Goal: Information Seeking & Learning: Check status

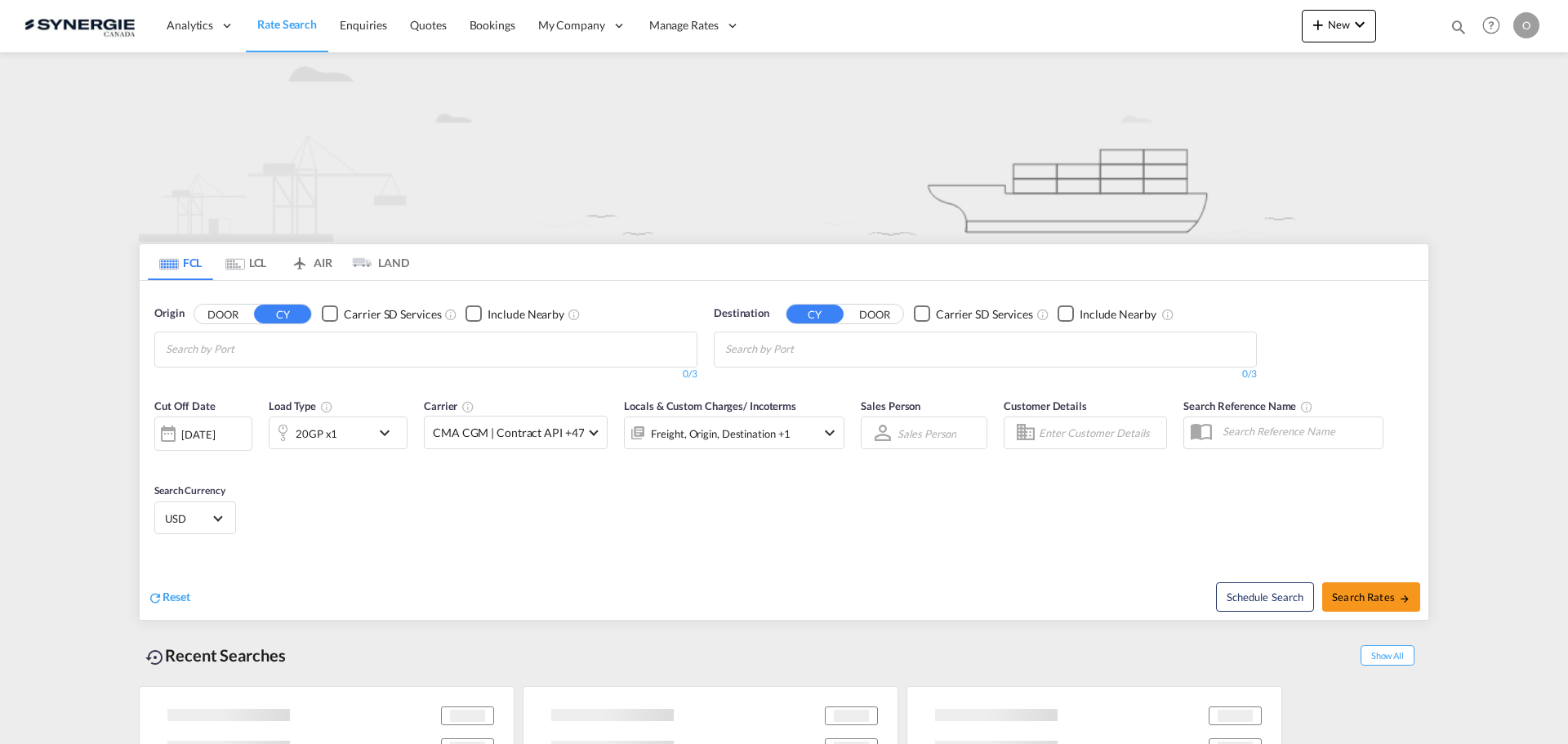
click at [1458, 30] on md-icon "icon-magnify" at bounding box center [1458, 27] width 18 height 18
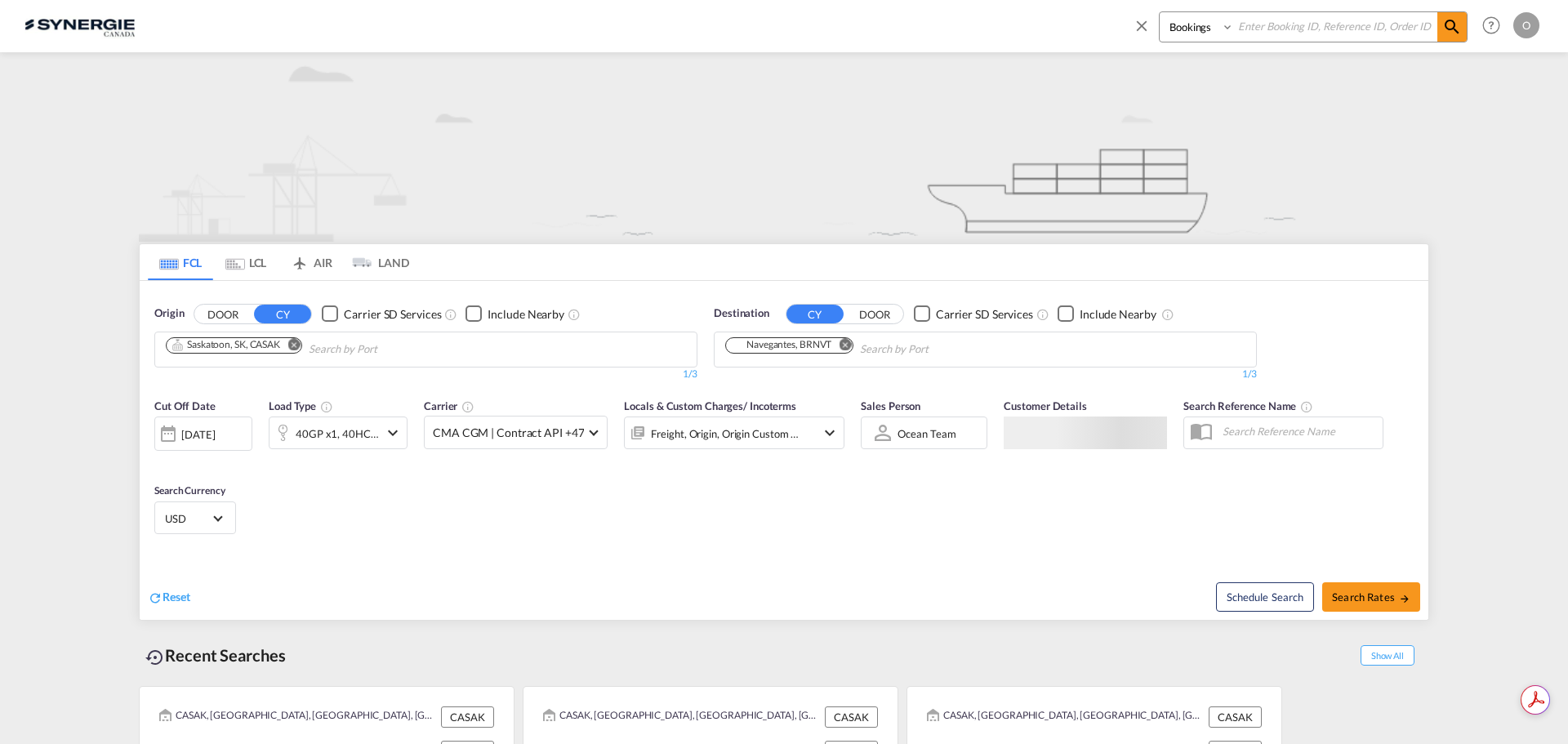
click at [1230, 30] on select "Bookings Quotes Enquiries" at bounding box center [1198, 27] width 78 height 30
select select "Quotes"
click at [1160, 12] on select "Bookings Quotes Enquiries" at bounding box center [1198, 27] width 78 height 30
click at [1278, 35] on input at bounding box center [1336, 27] width 204 height 29
paste input "SYC000012925"
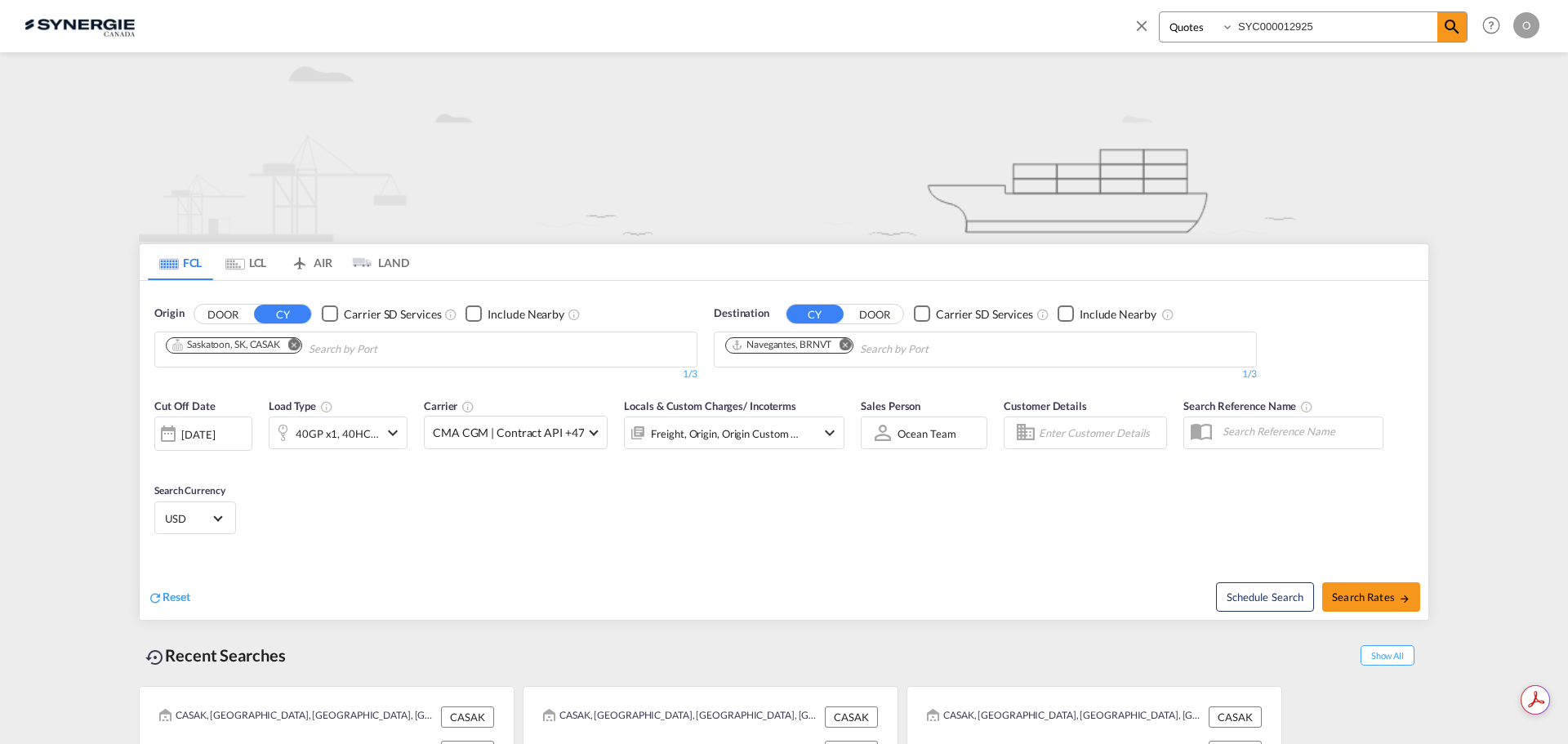
type input "SYC000012925"
click at [1458, 26] on md-icon "icon-magnify" at bounding box center [1452, 27] width 19 height 19
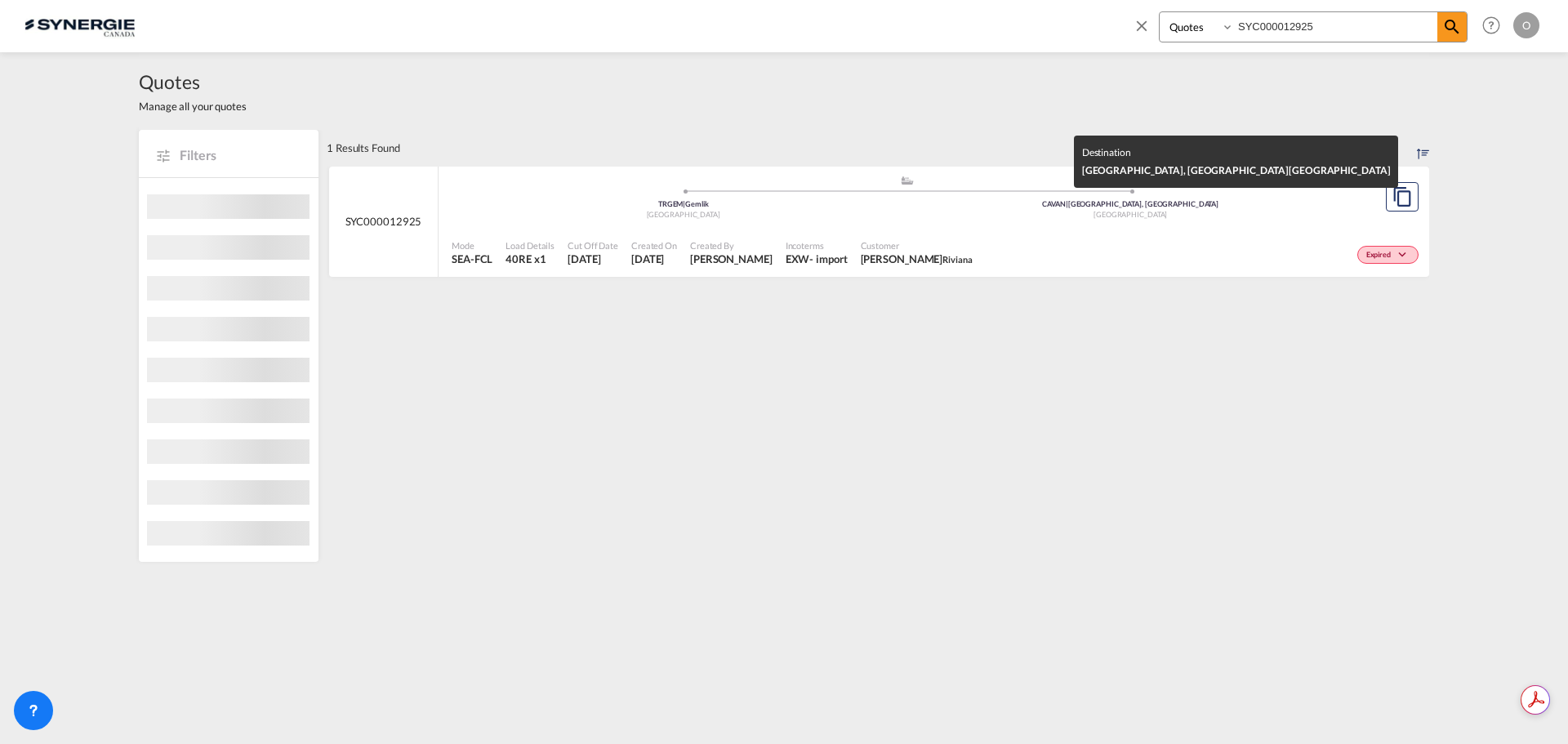
click at [1018, 210] on div "[GEOGRAPHIC_DATA]" at bounding box center [1132, 214] width 448 height 11
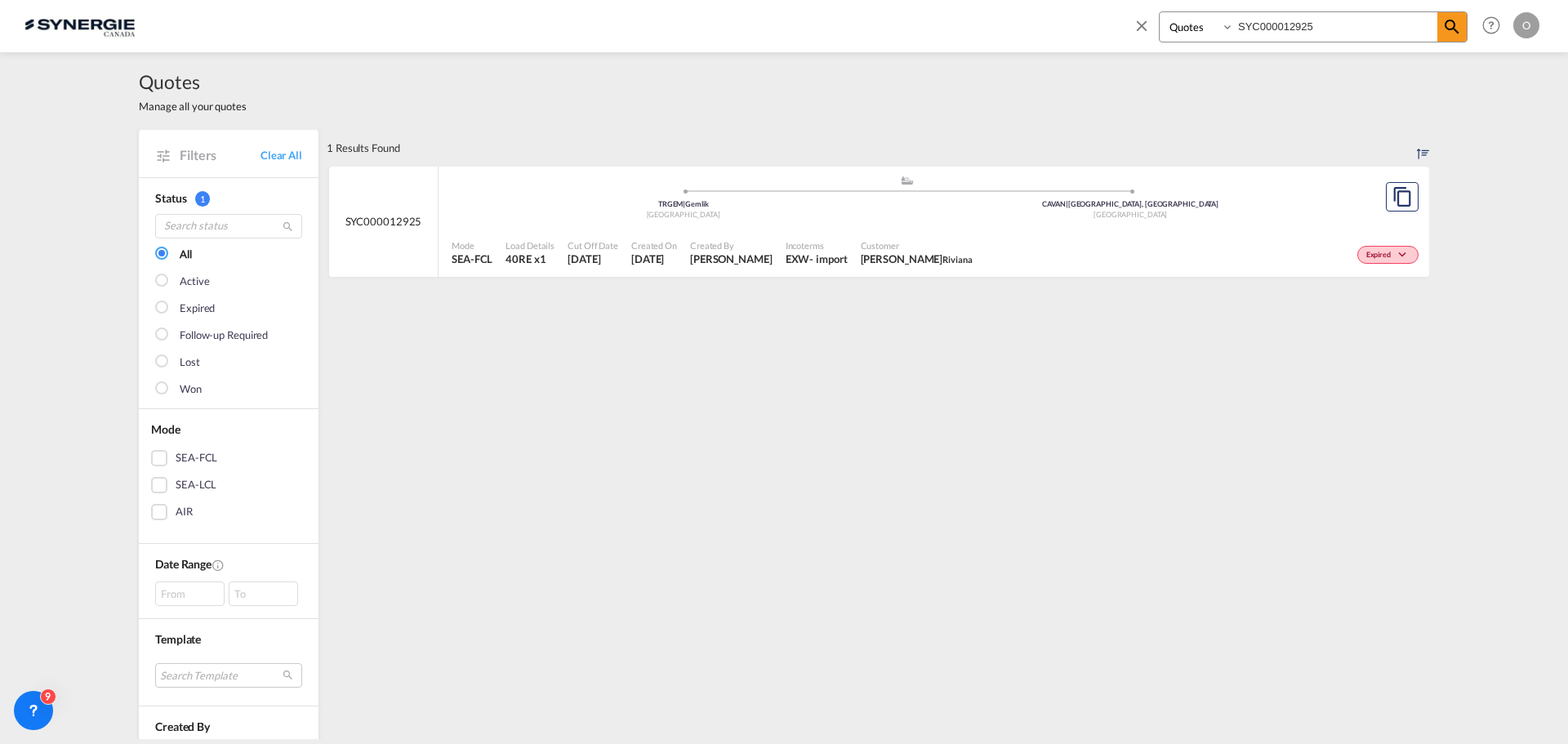
click at [1441, 22] on span at bounding box center [1452, 27] width 30 height 30
click at [1306, 238] on div "Expired" at bounding box center [1201, 253] width 444 height 41
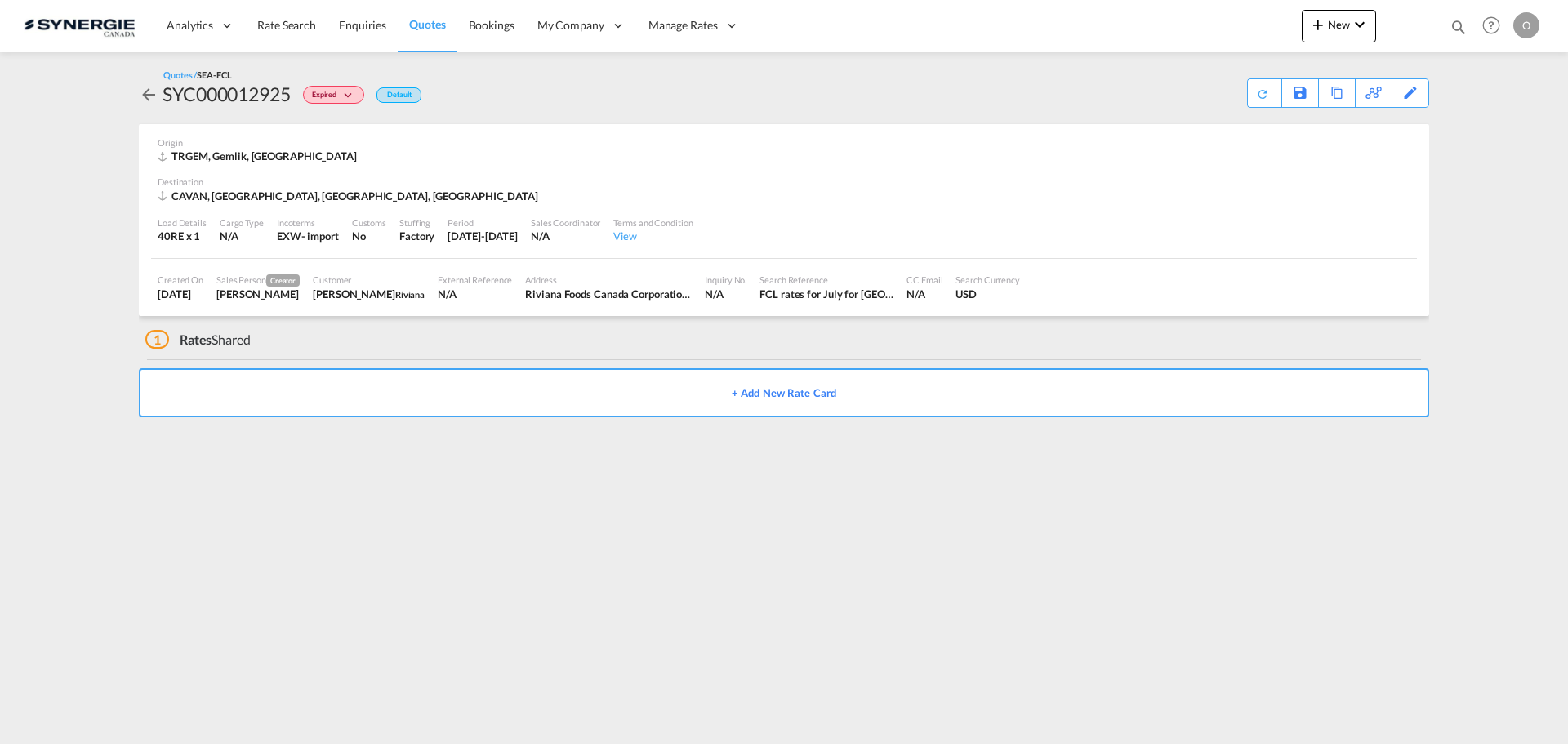
click at [1223, 252] on div "Load Details 40RE x 1 Cargo Type N/A Incoterms EXW - import Customs No Stuffing…" at bounding box center [784, 232] width 1266 height 56
click at [399, 387] on button "+ Add New Rate Card" at bounding box center [784, 392] width 1290 height 49
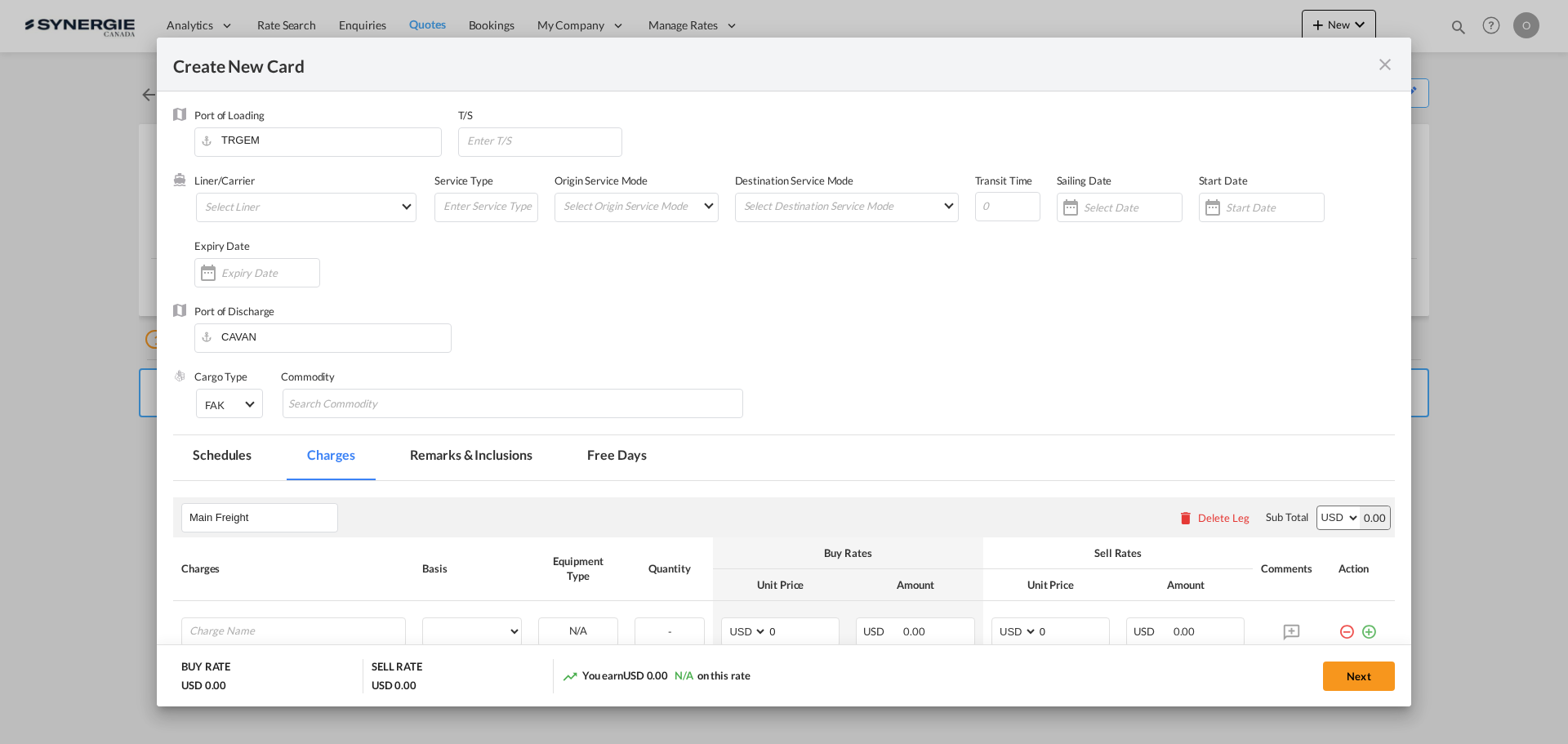
type input "Basic Ocean Freight"
select select "per equipment"
click at [1384, 55] on md-icon "icon-close fg-AAA8AD m-0 pointer" at bounding box center [1385, 64] width 19 height 19
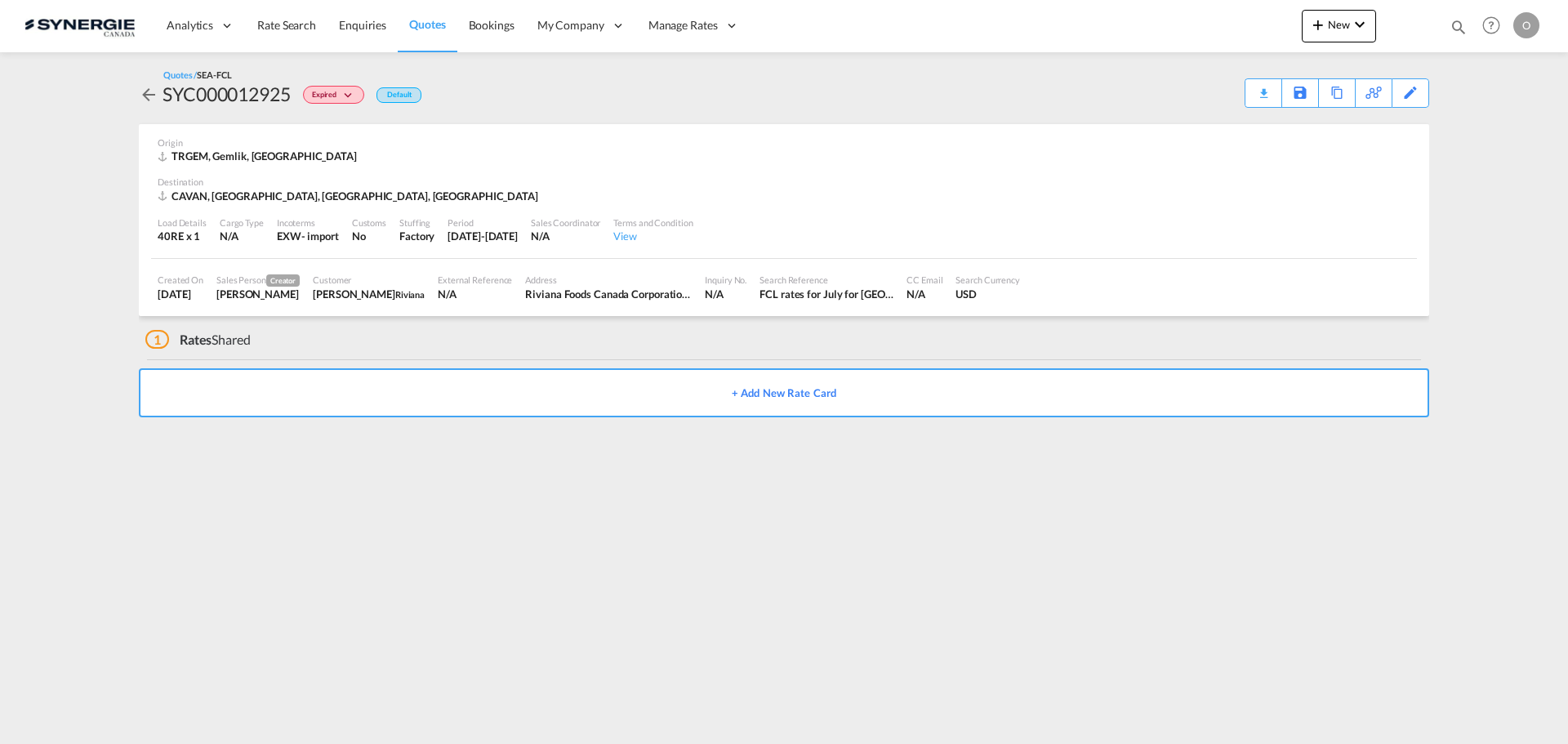
click at [143, 94] on md-icon "icon-arrow-left" at bounding box center [149, 94] width 19 height 19
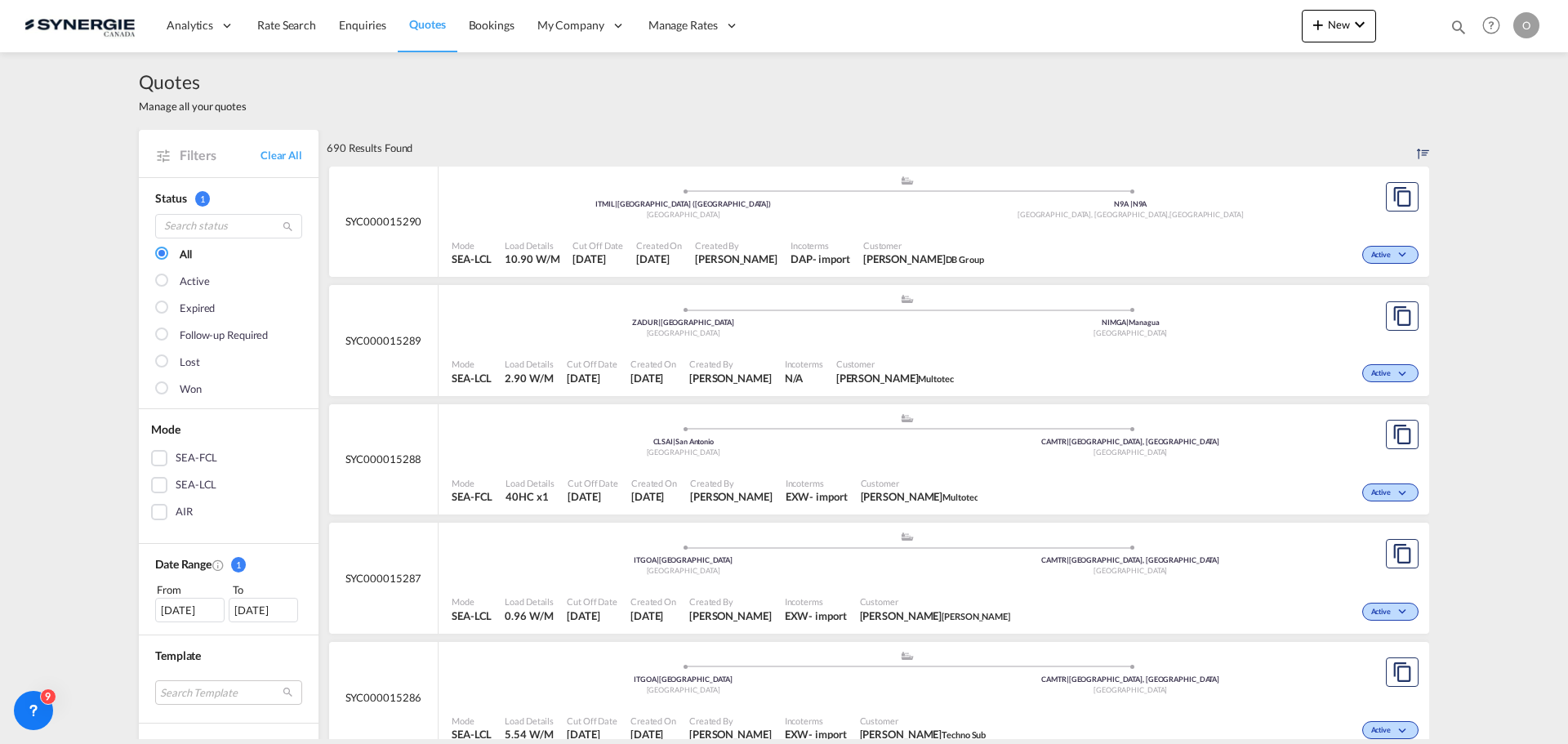
click at [1459, 22] on md-icon "icon-magnify" at bounding box center [1458, 27] width 18 height 18
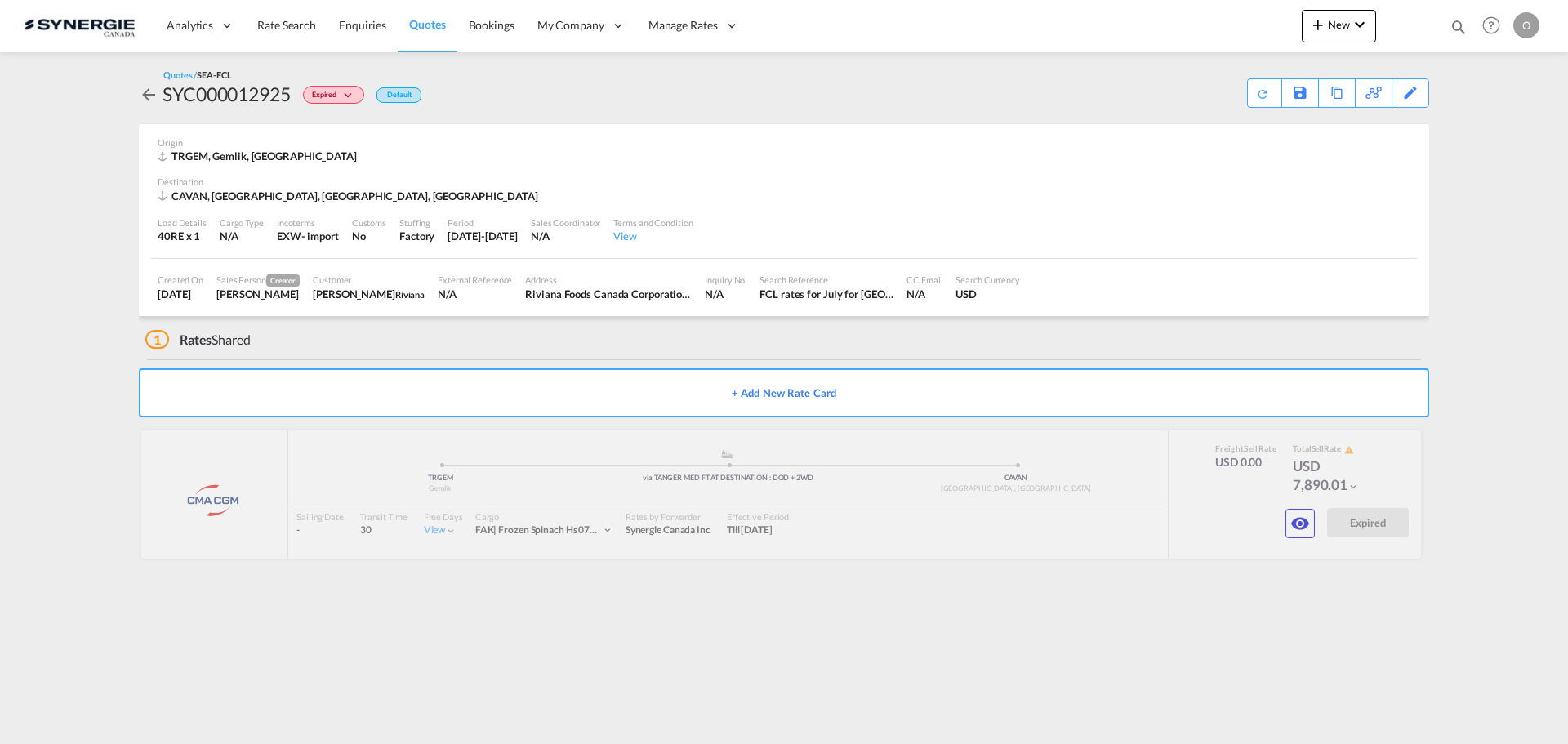
click at [1291, 522] on md-icon "icon-eye" at bounding box center [1300, 524] width 19 height 19
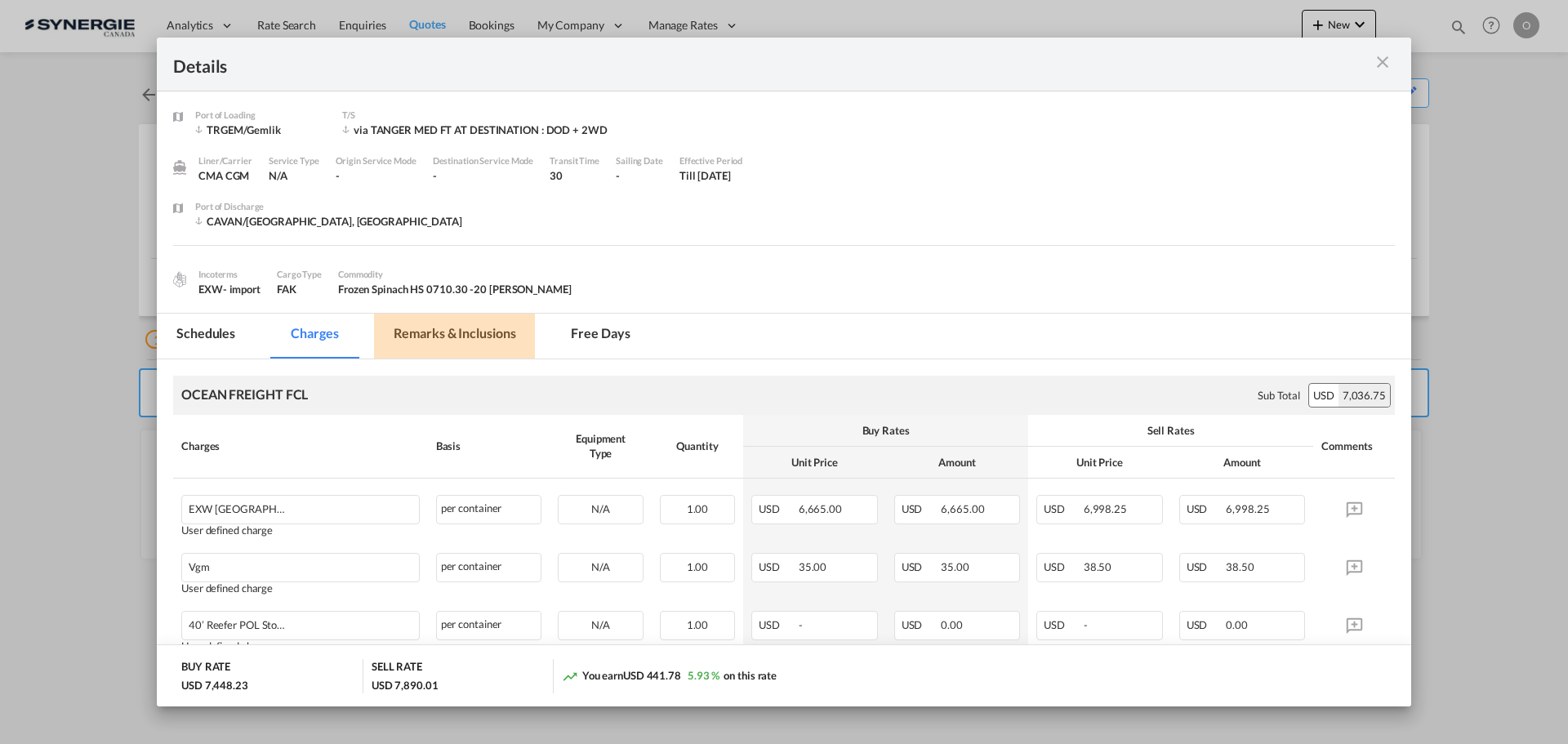
click at [485, 341] on md-tab-item "Remarks & Inclusions" at bounding box center [453, 335] width 160 height 45
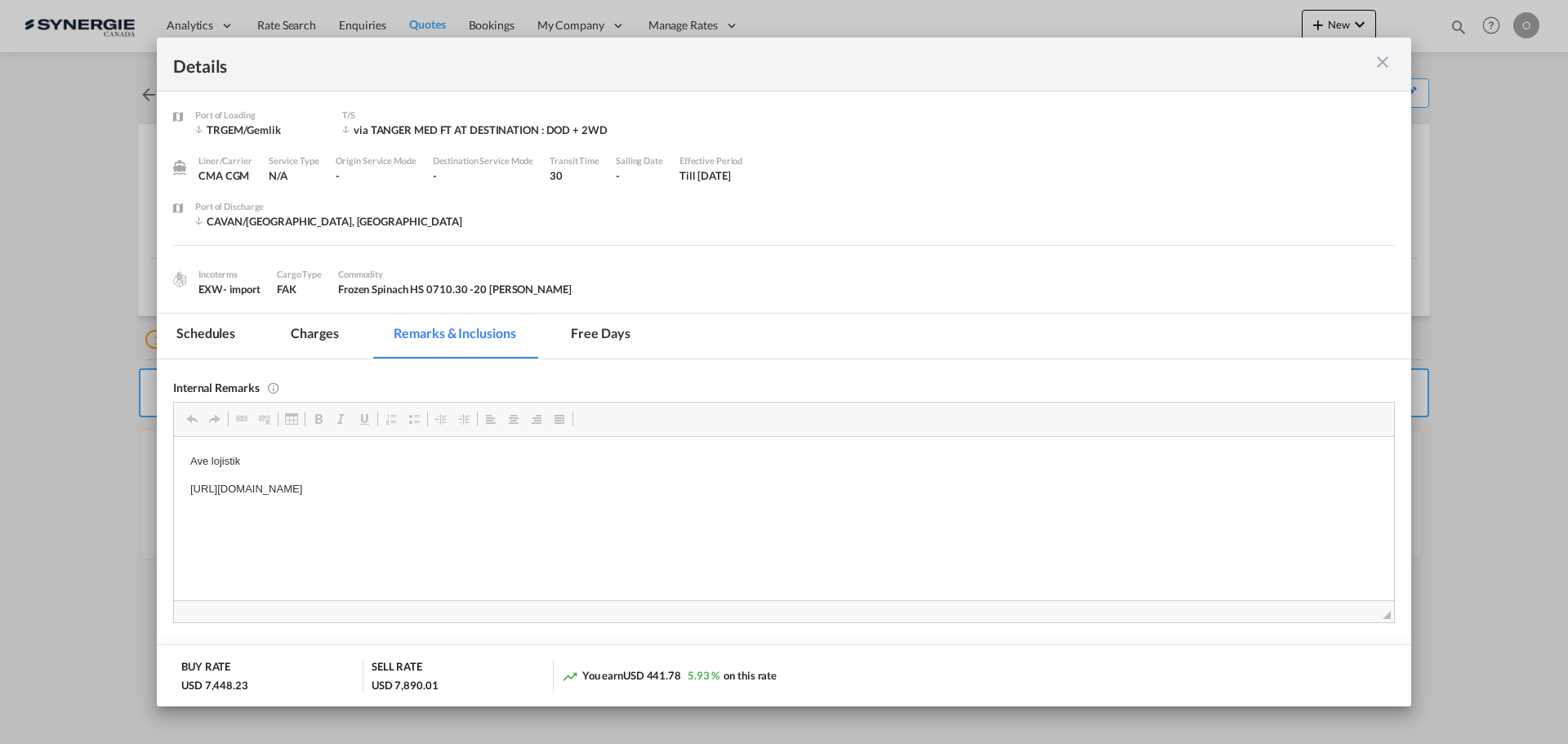
drag, startPoint x: 319, startPoint y: 331, endPoint x: 355, endPoint y: 334, distance: 36.1
click at [319, 331] on md-tab-item "Charges" at bounding box center [314, 335] width 86 height 45
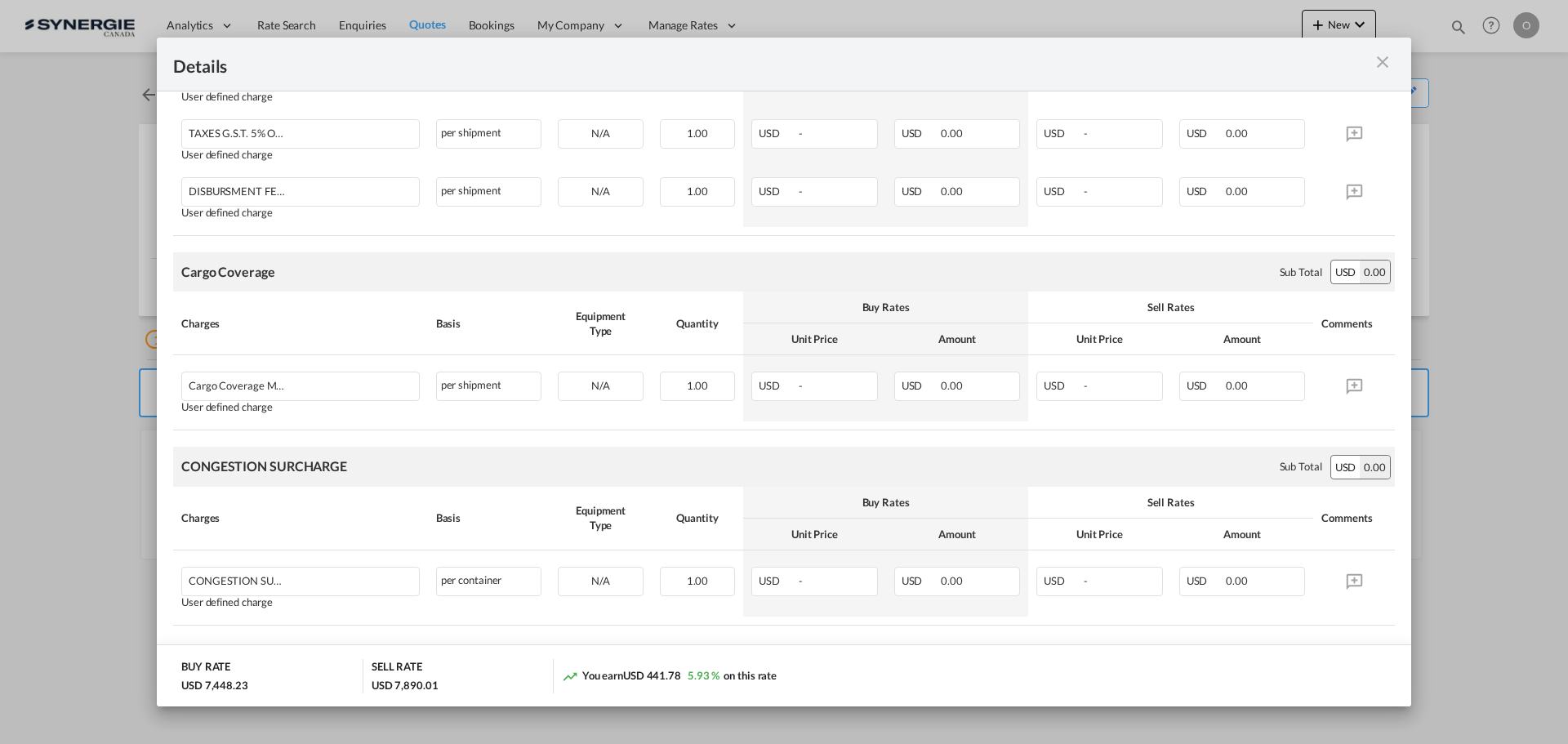
scroll to position [1903, 0]
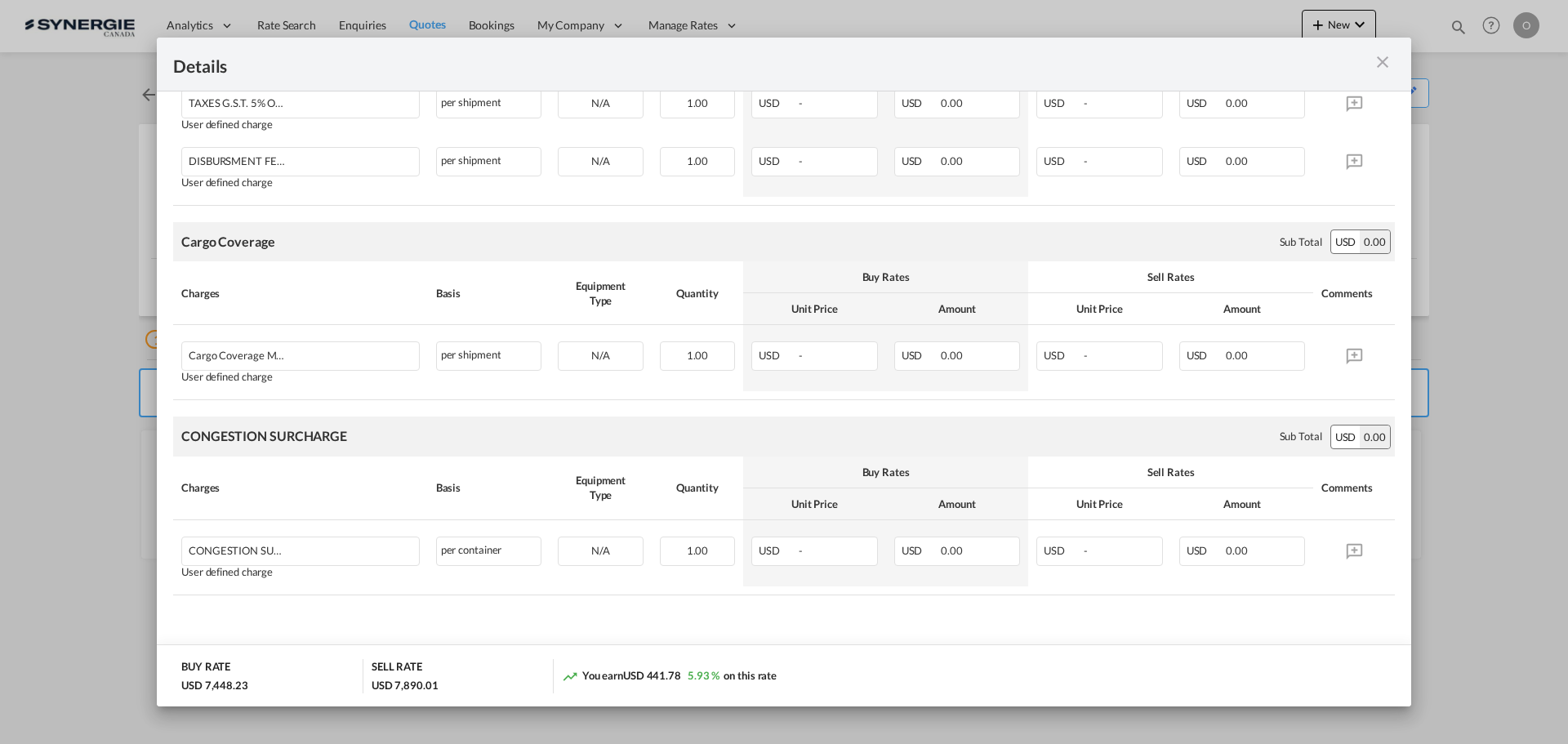
click at [1371, 62] on div "Port of Loading ..." at bounding box center [1335, 63] width 123 height 20
click at [1380, 62] on md-icon "icon-close m-3 fg-AAA8AD cursor" at bounding box center [1383, 62] width 19 height 19
